Goal: Check status

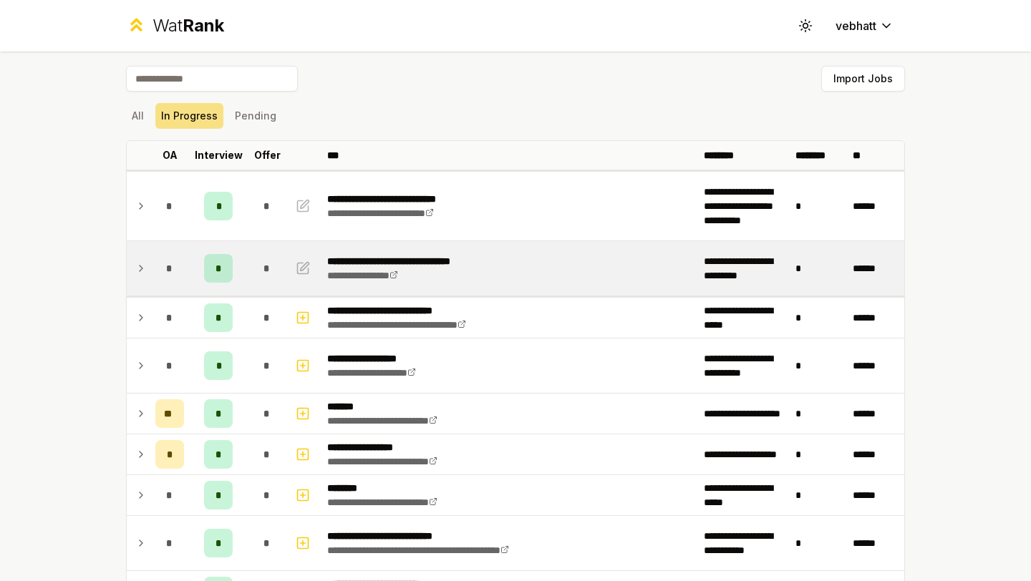
scroll to position [92, 0]
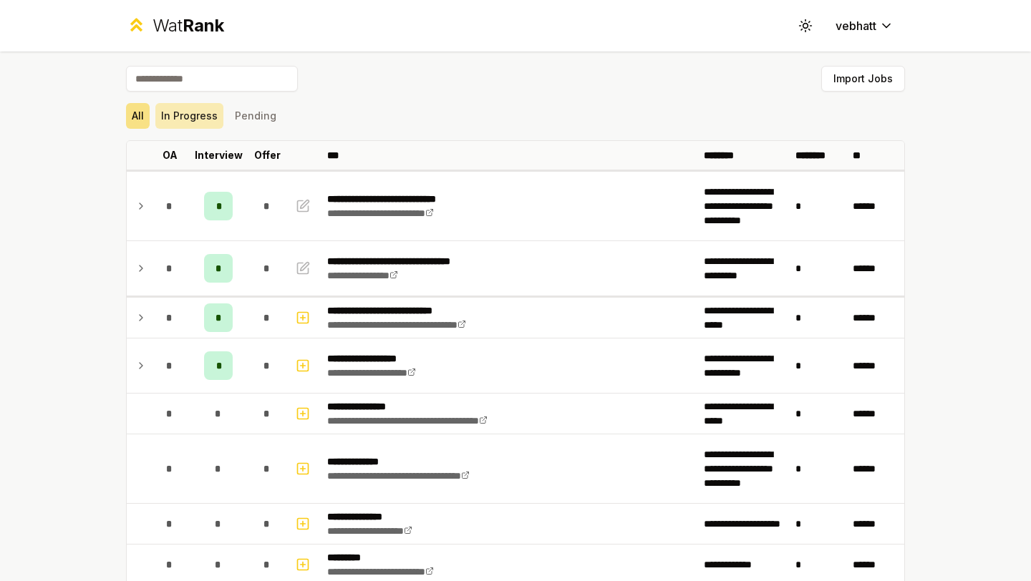
click at [190, 127] on button "In Progress" at bounding box center [189, 116] width 68 height 26
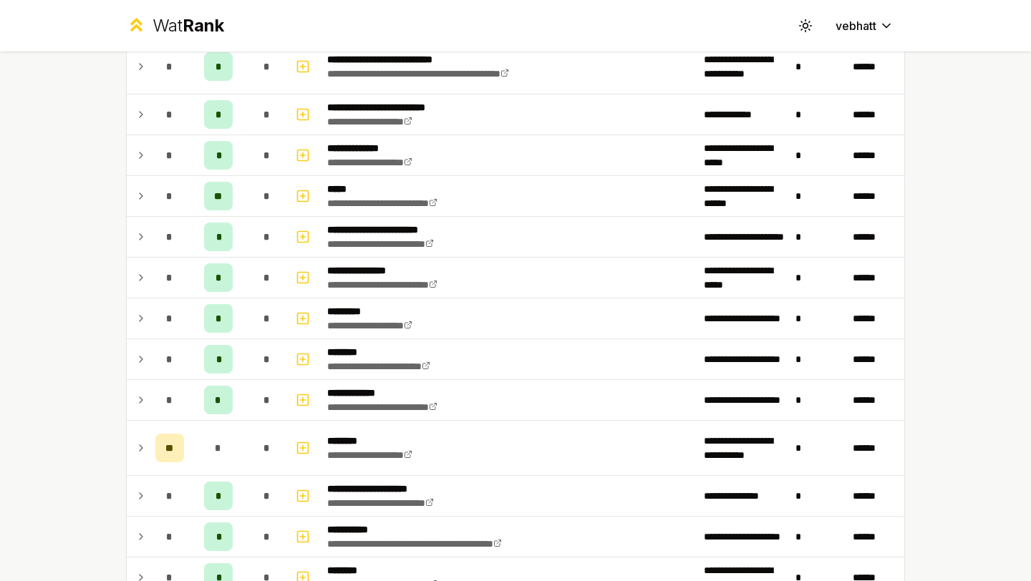
scroll to position [979, 0]
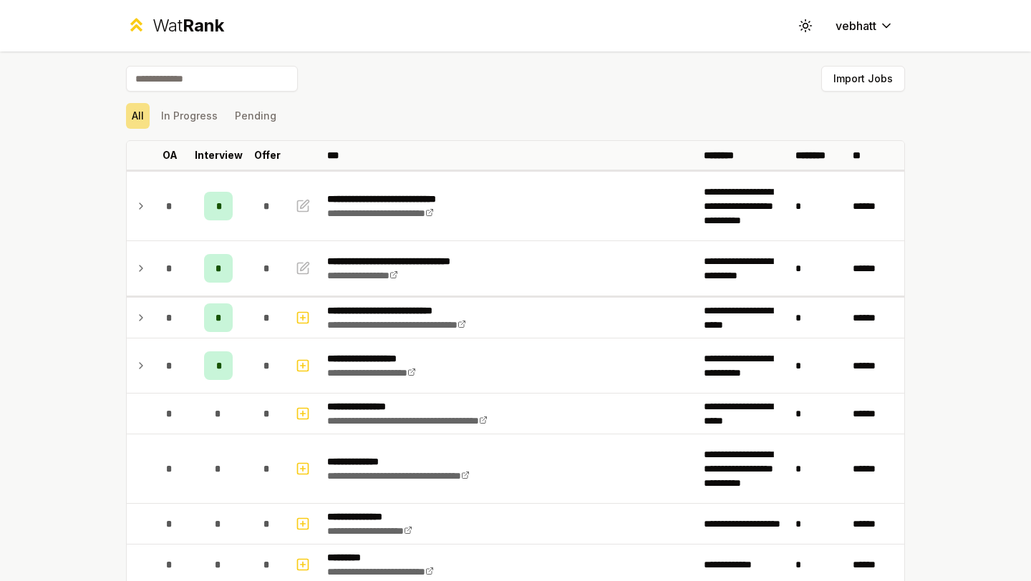
click at [200, 127] on button "In Progress" at bounding box center [189, 116] width 68 height 26
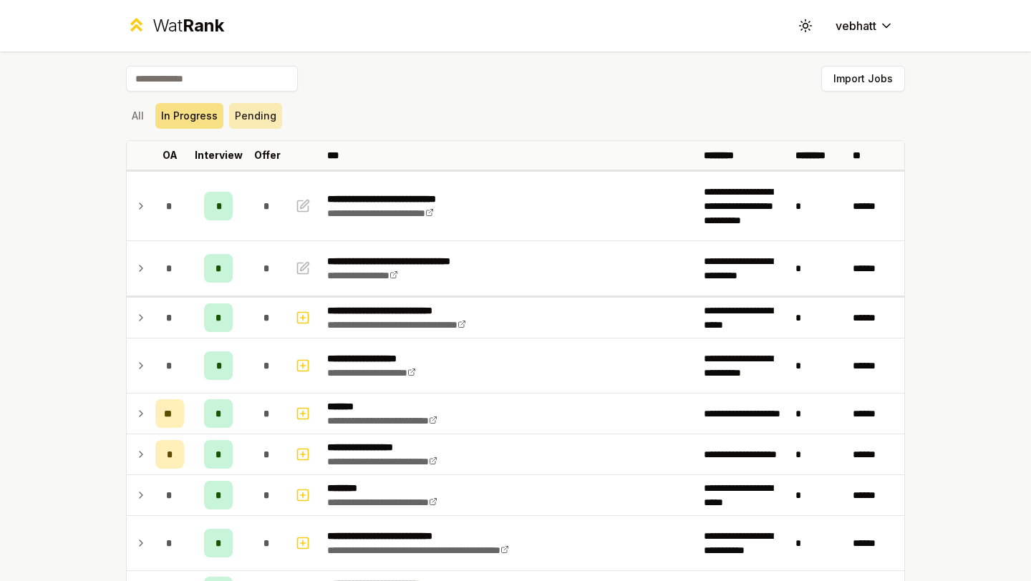
click at [255, 119] on button "Pending" at bounding box center [255, 116] width 53 height 26
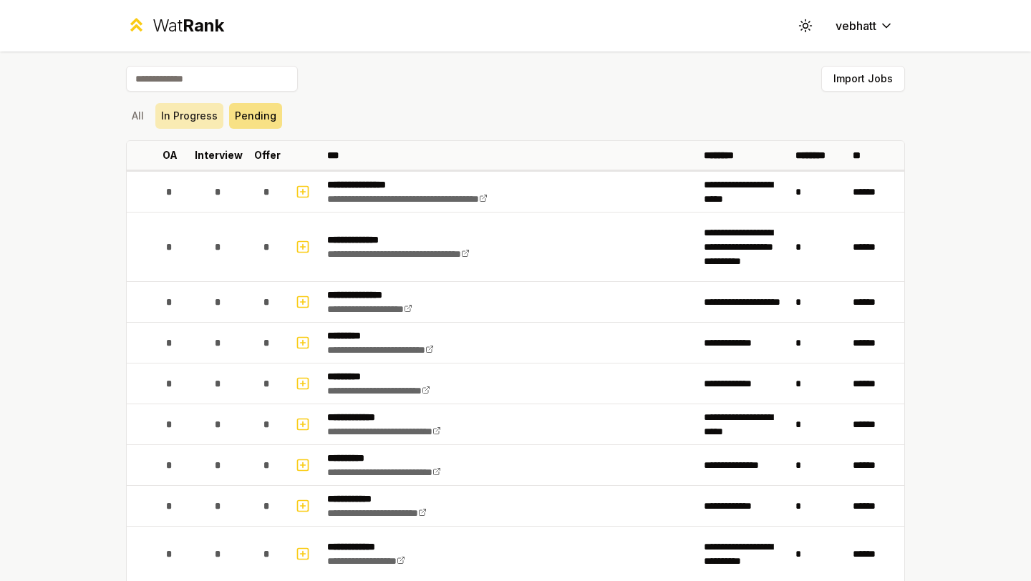
click at [203, 122] on button "In Progress" at bounding box center [189, 116] width 68 height 26
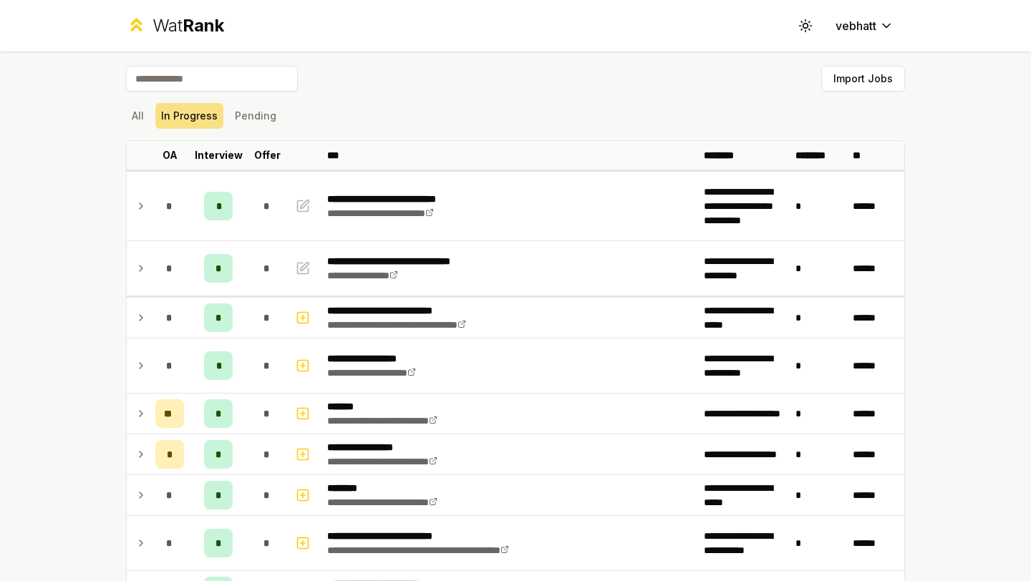
click at [344, 125] on div "All In Progress Pending" at bounding box center [515, 116] width 779 height 26
